Goal: Browse casually

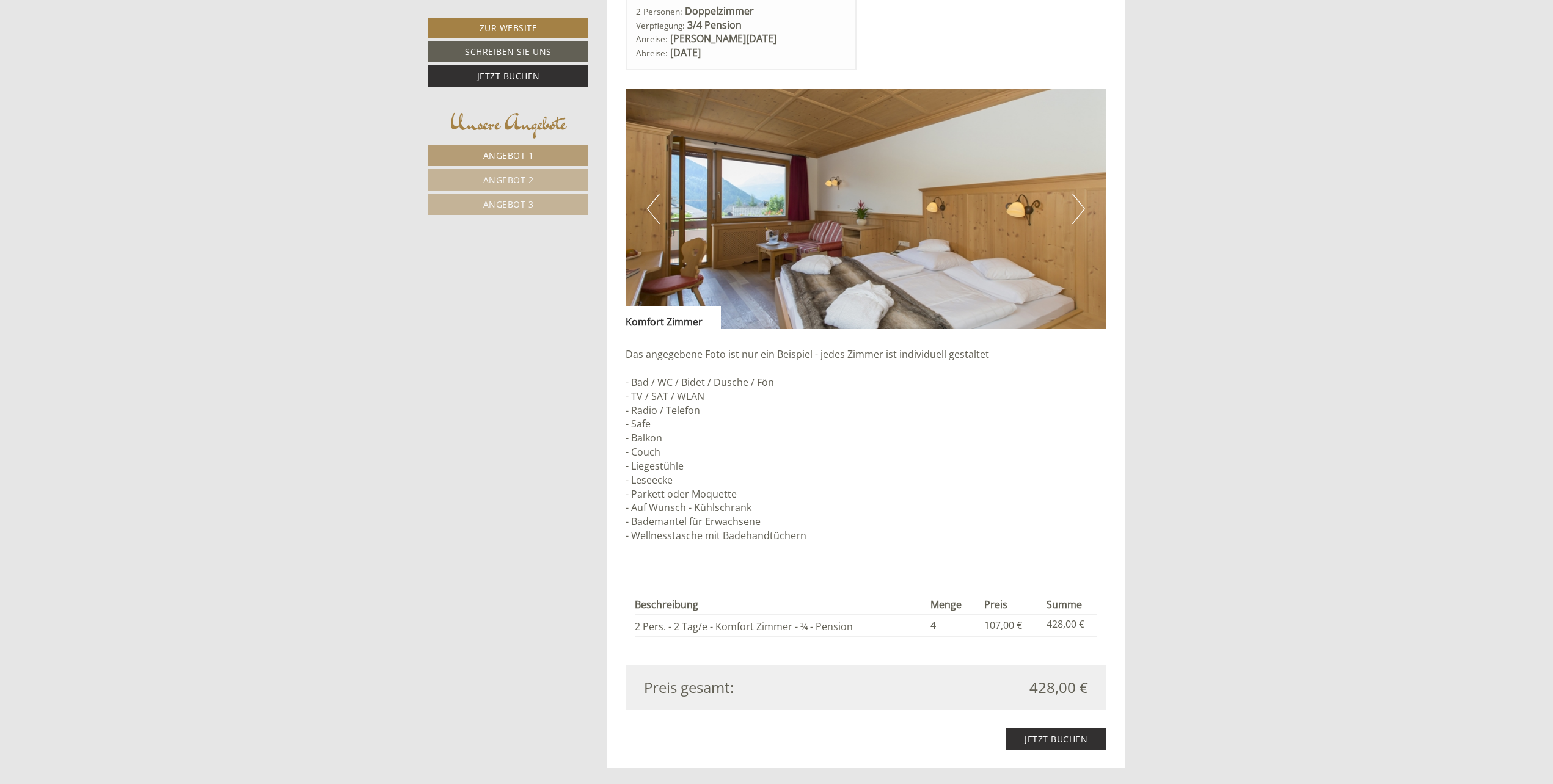
scroll to position [1282, 0]
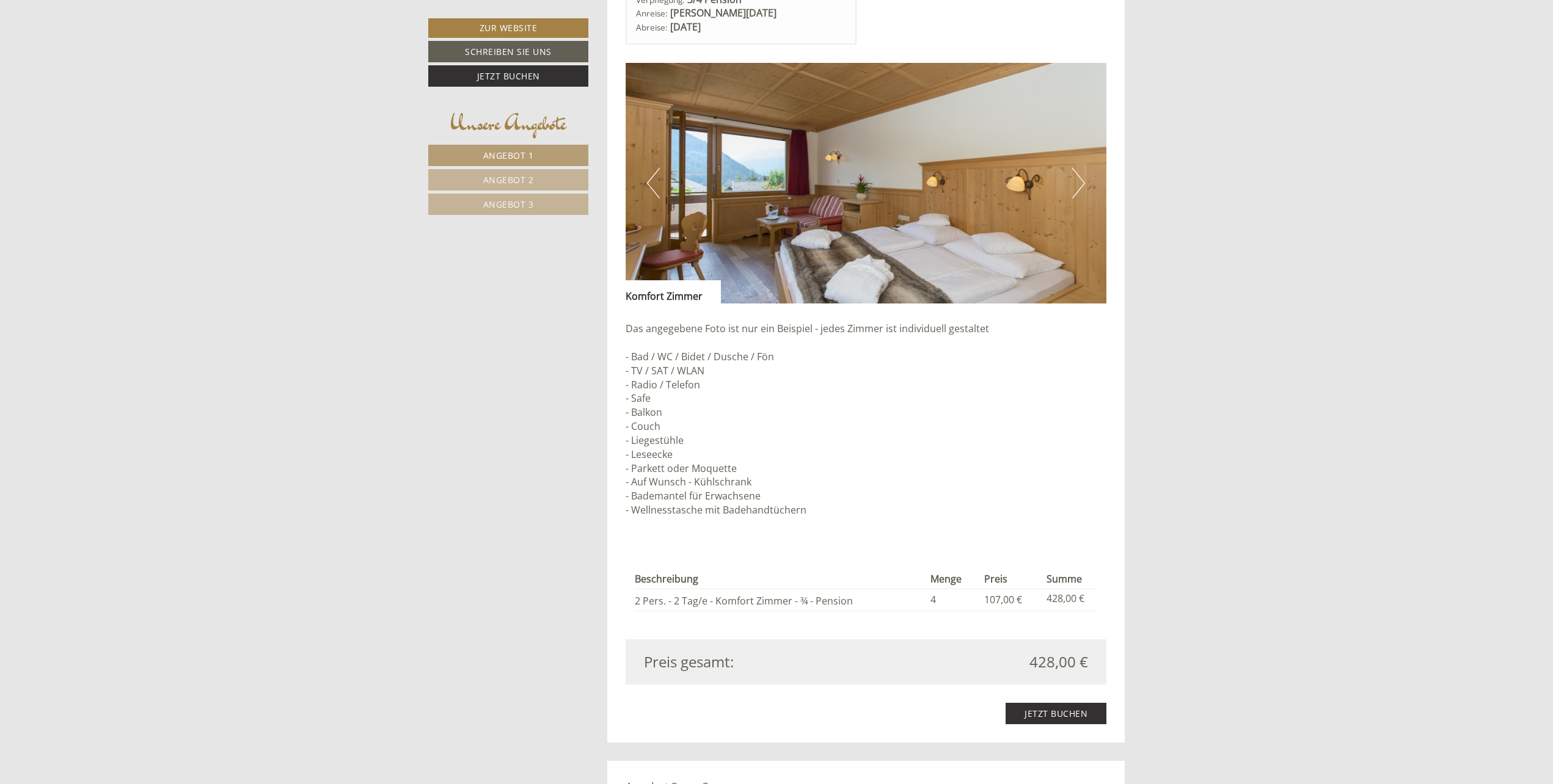
click at [1067, 182] on img at bounding box center [866, 183] width 481 height 240
click at [1085, 179] on img at bounding box center [866, 183] width 481 height 240
click at [1079, 181] on button "Next" at bounding box center [1078, 184] width 13 height 31
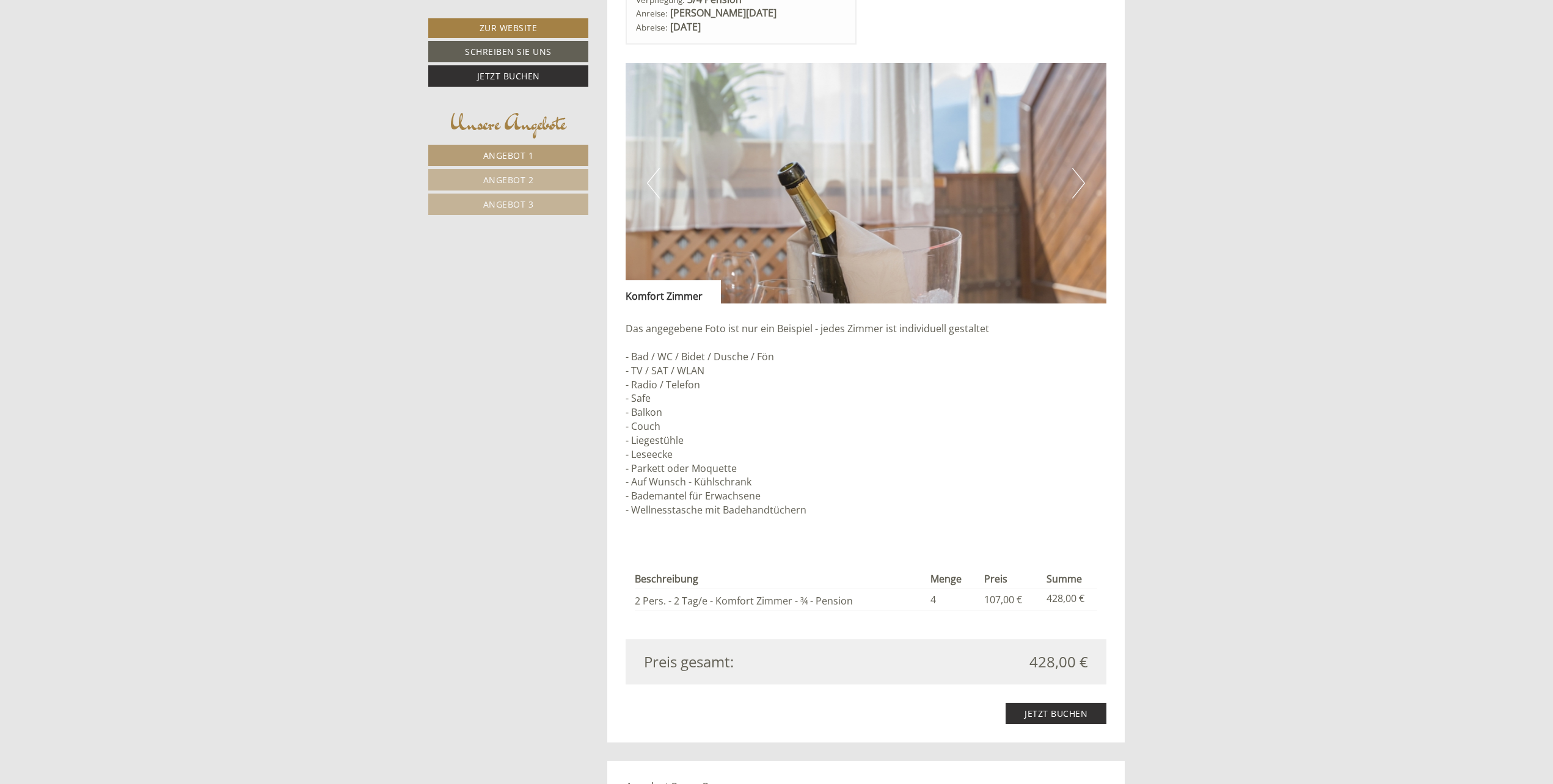
click at [1079, 181] on button "Next" at bounding box center [1078, 184] width 13 height 31
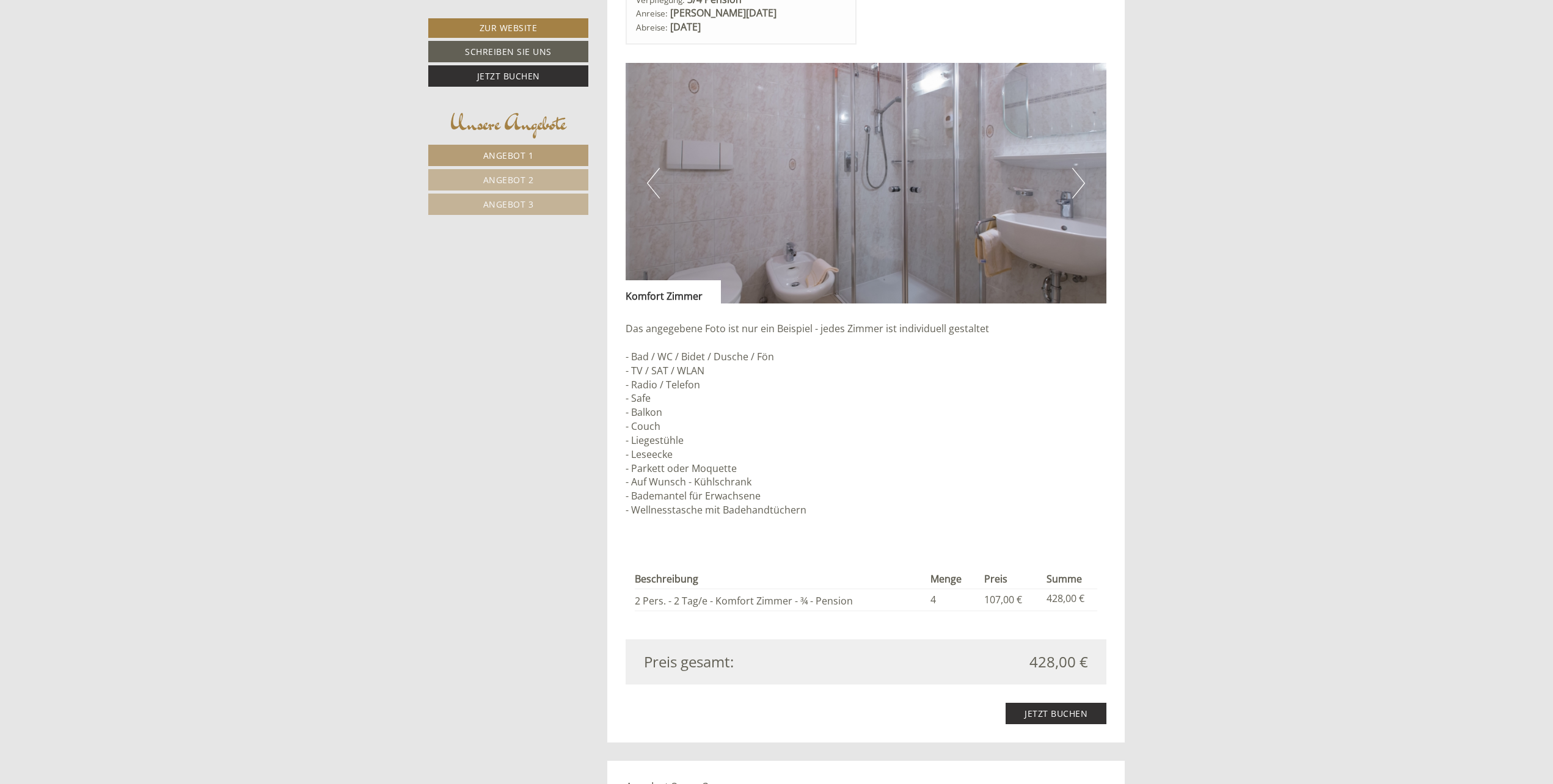
click at [1079, 181] on button "Next" at bounding box center [1078, 184] width 13 height 31
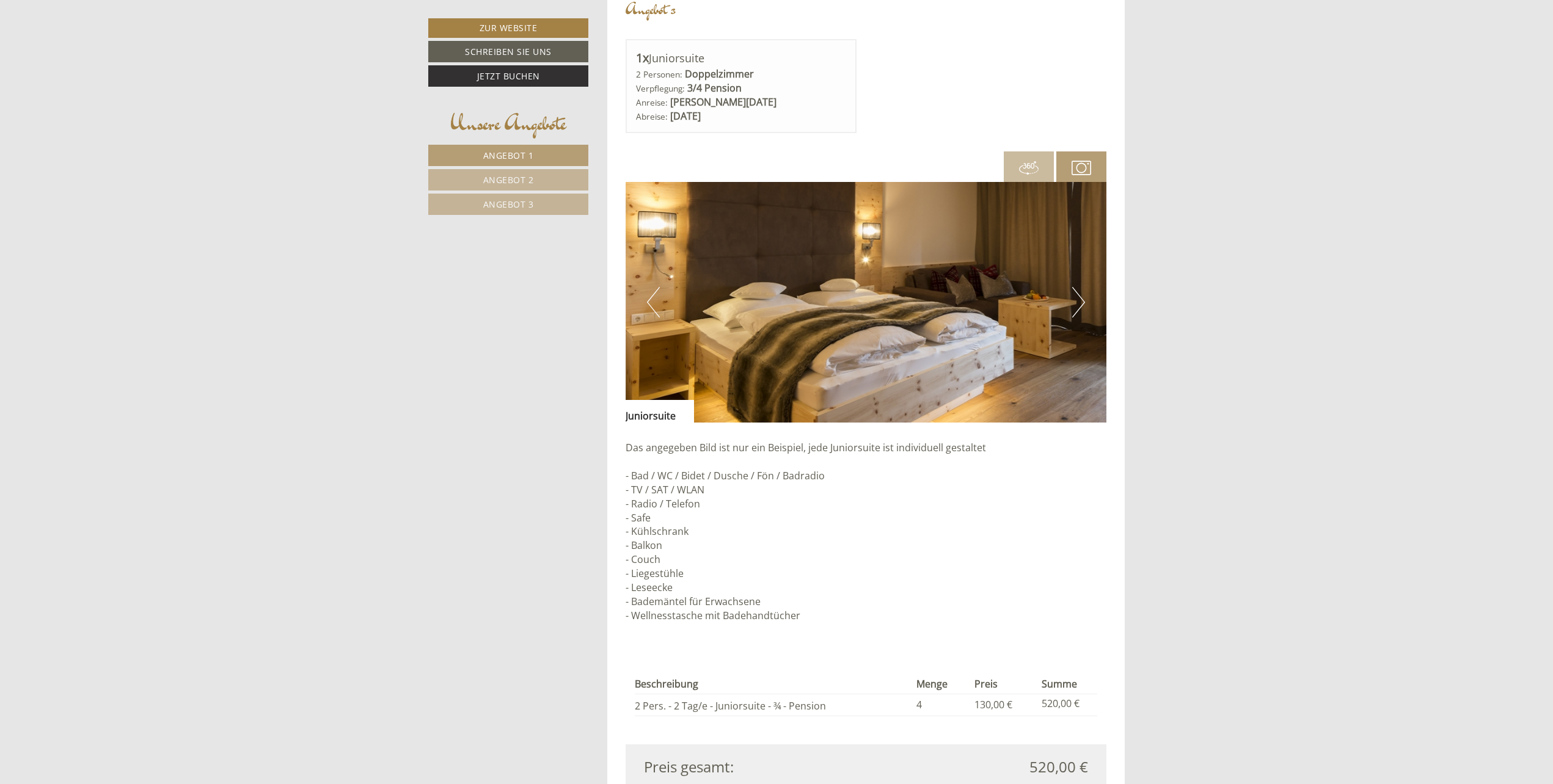
scroll to position [2991, 0]
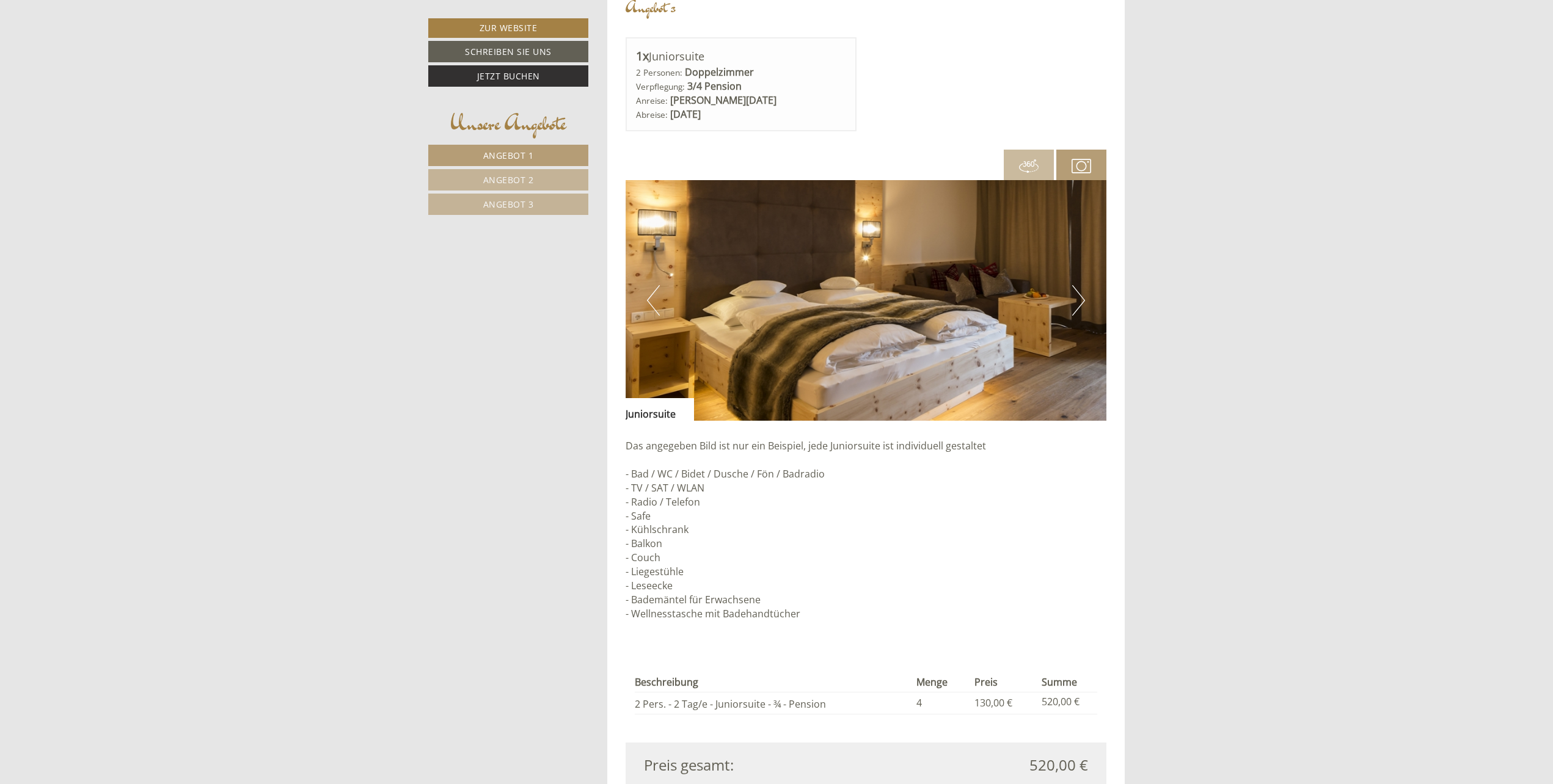
click at [1074, 308] on button "Next" at bounding box center [1078, 301] width 13 height 31
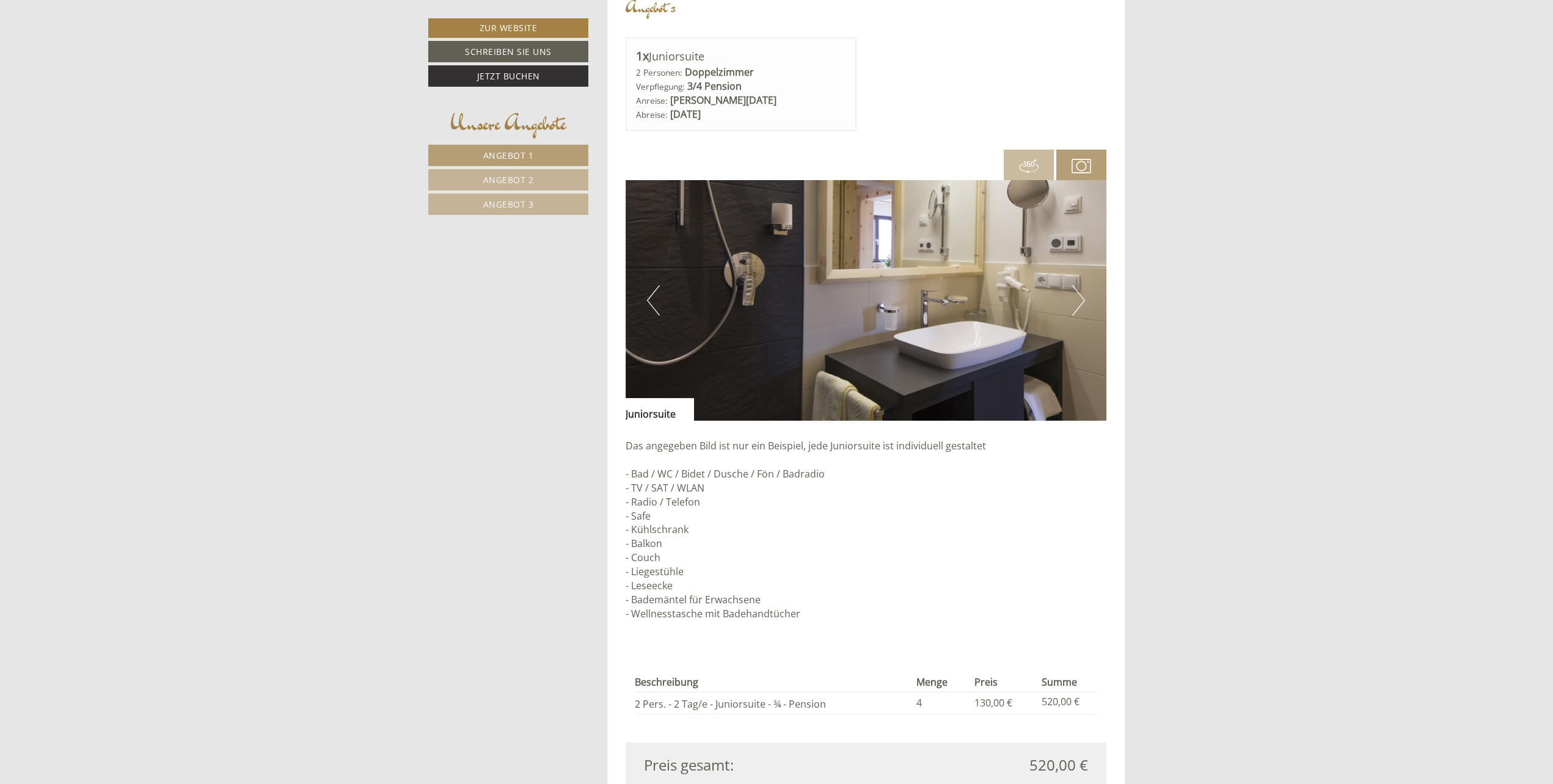
click at [1076, 307] on button "Next" at bounding box center [1078, 301] width 13 height 31
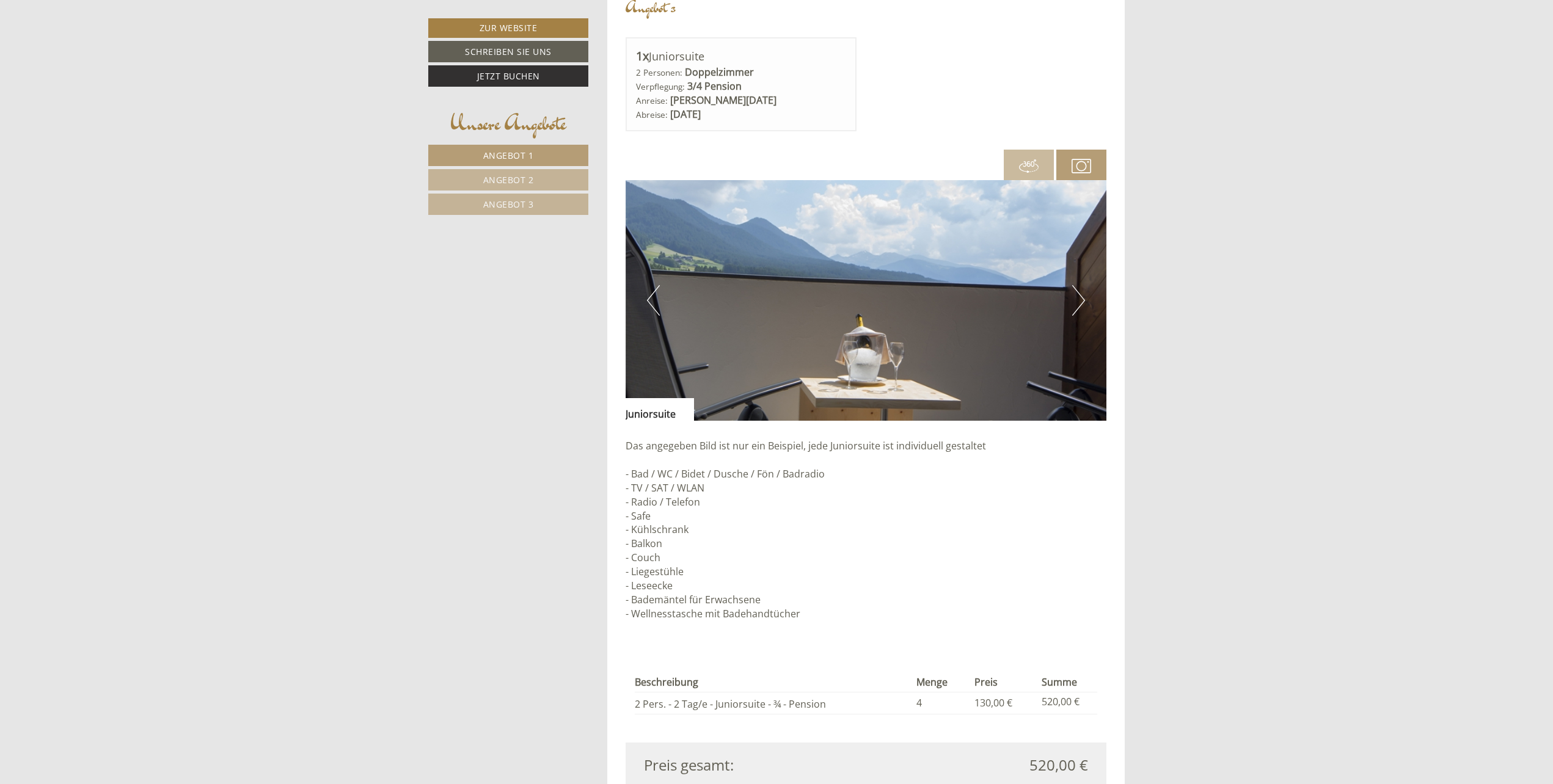
click at [1076, 307] on button "Next" at bounding box center [1078, 301] width 13 height 31
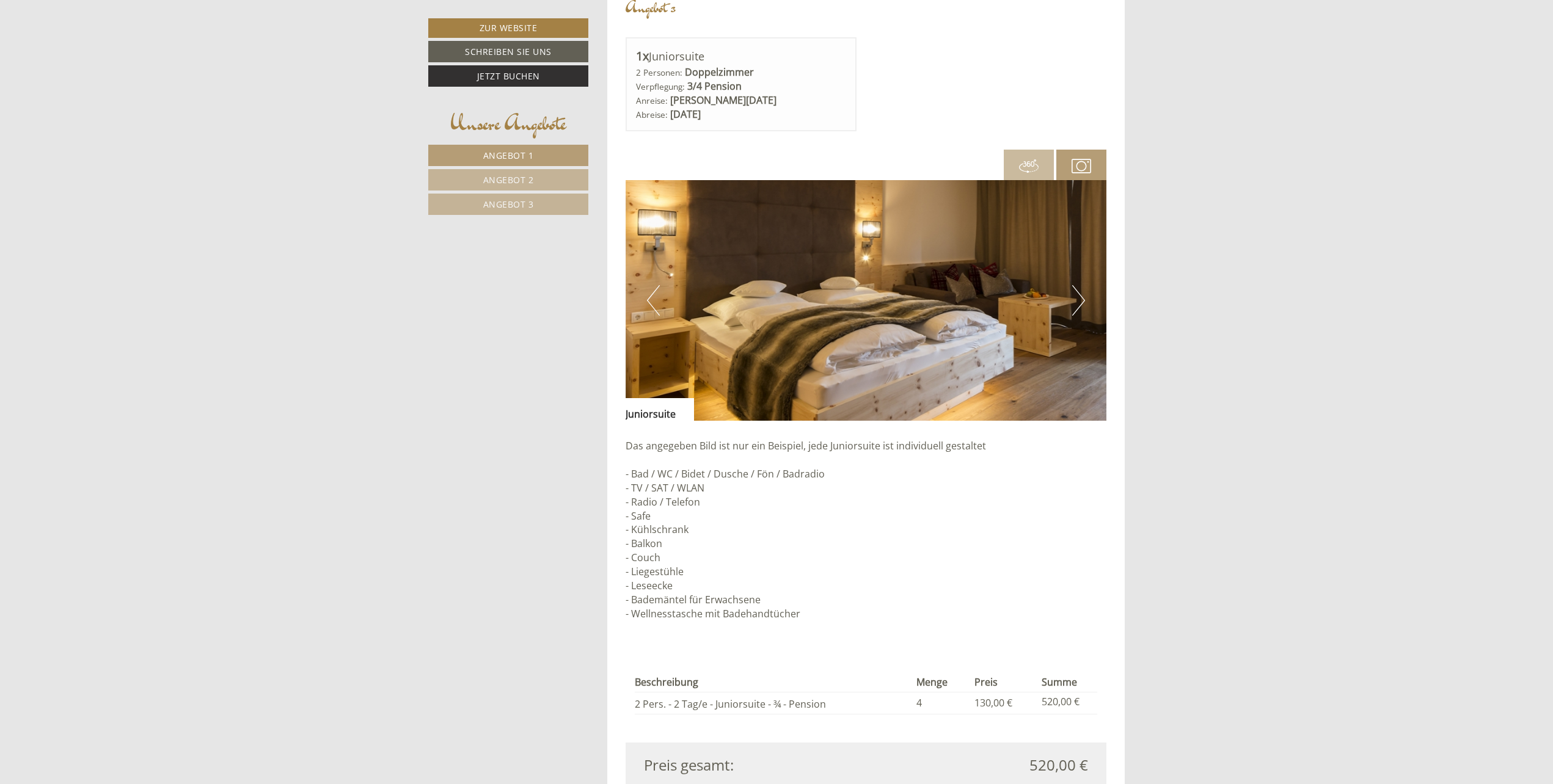
click at [1076, 307] on button "Next" at bounding box center [1078, 301] width 13 height 31
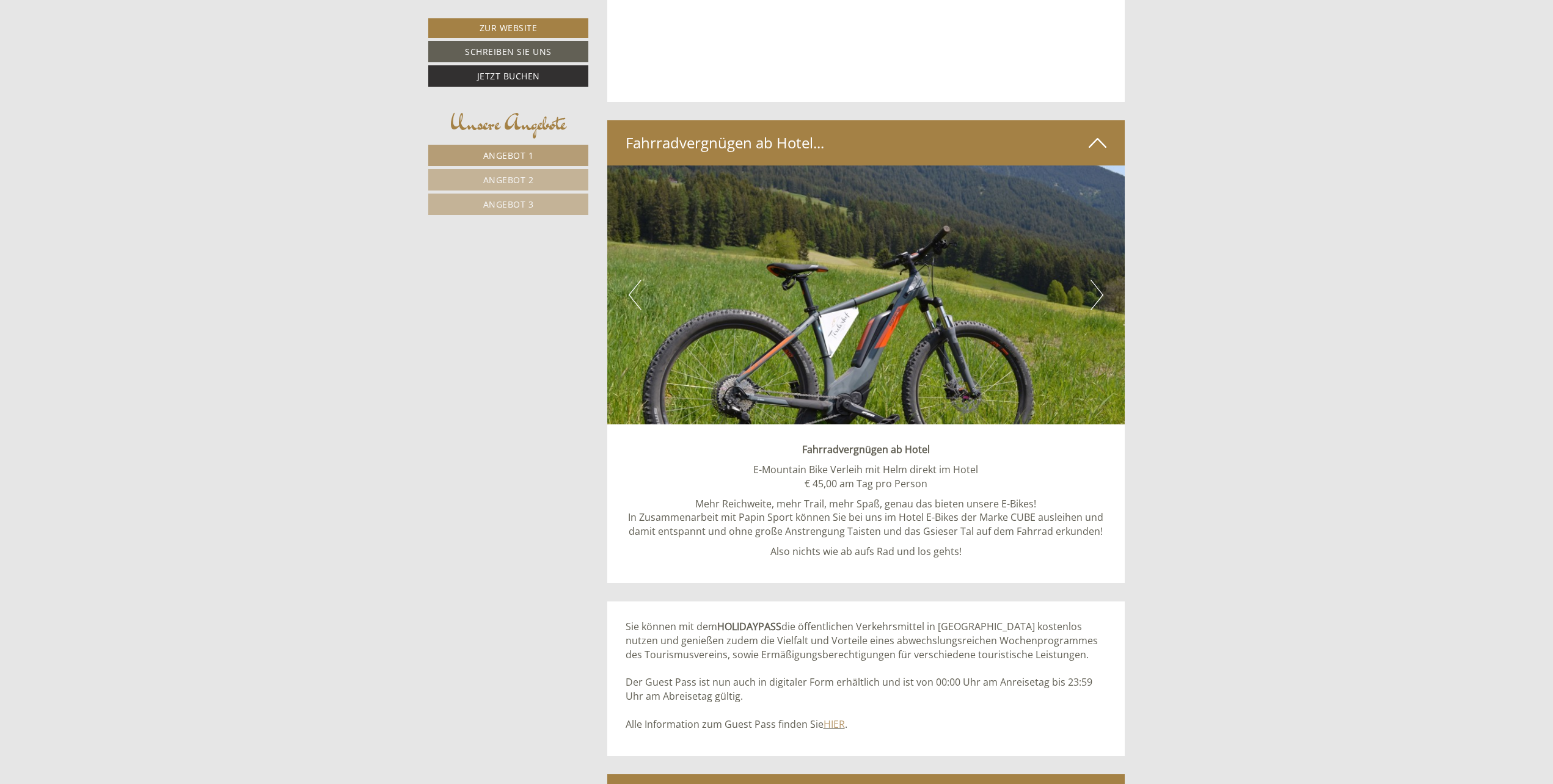
scroll to position [5189, 0]
